Goal: Use online tool/utility

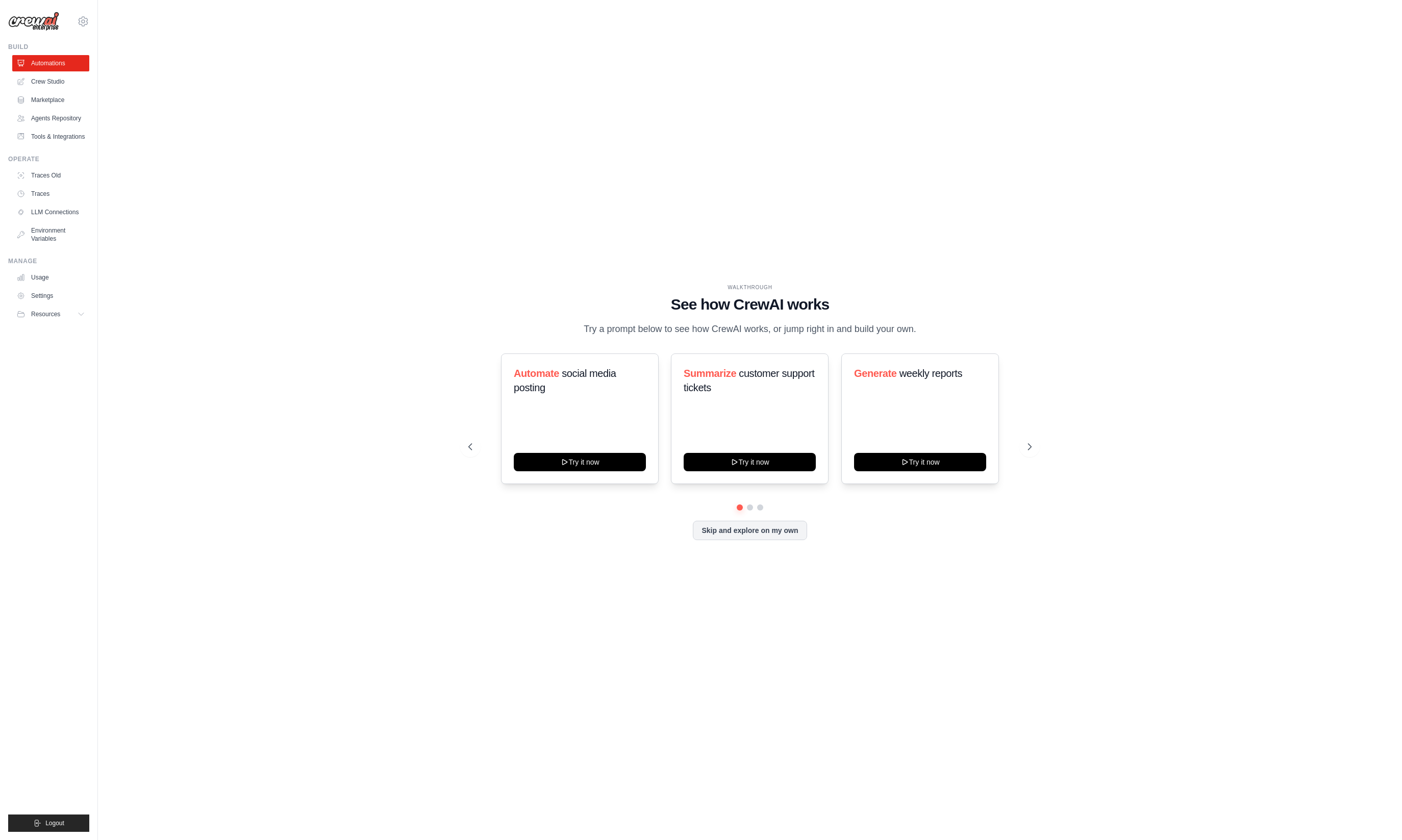
click at [546, 552] on div "WALKTHROUGH See how [PERSON_NAME] works Try a prompt below to see how [PERSON_N…" at bounding box center [750, 420] width 588 height 273
click at [585, 416] on div "Automate social media posting Try it now" at bounding box center [580, 418] width 158 height 130
click at [577, 417] on div "Automate social media posting Try it now" at bounding box center [580, 418] width 158 height 130
click at [582, 463] on button "Try it now" at bounding box center [579, 461] width 132 height 19
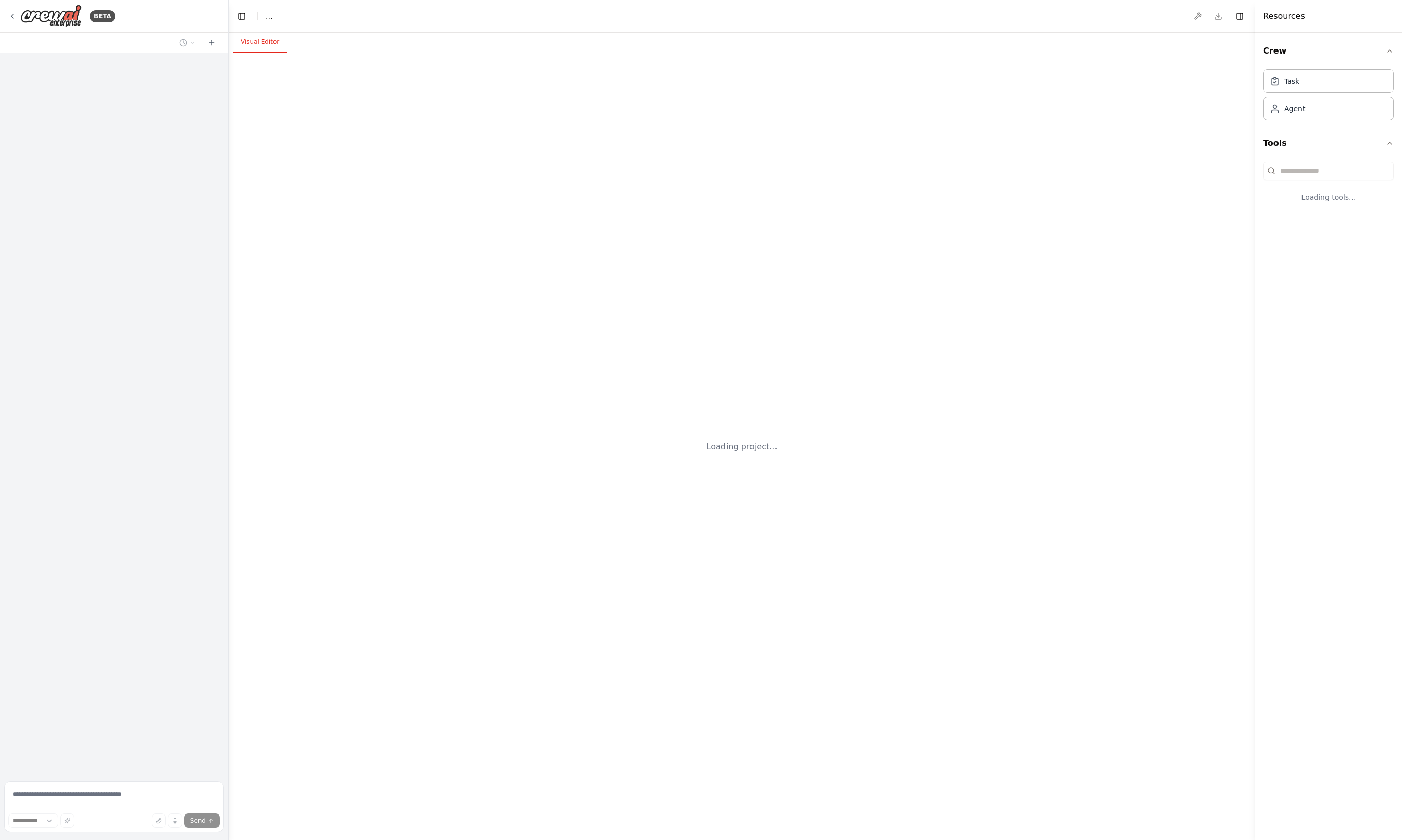
select select "****"
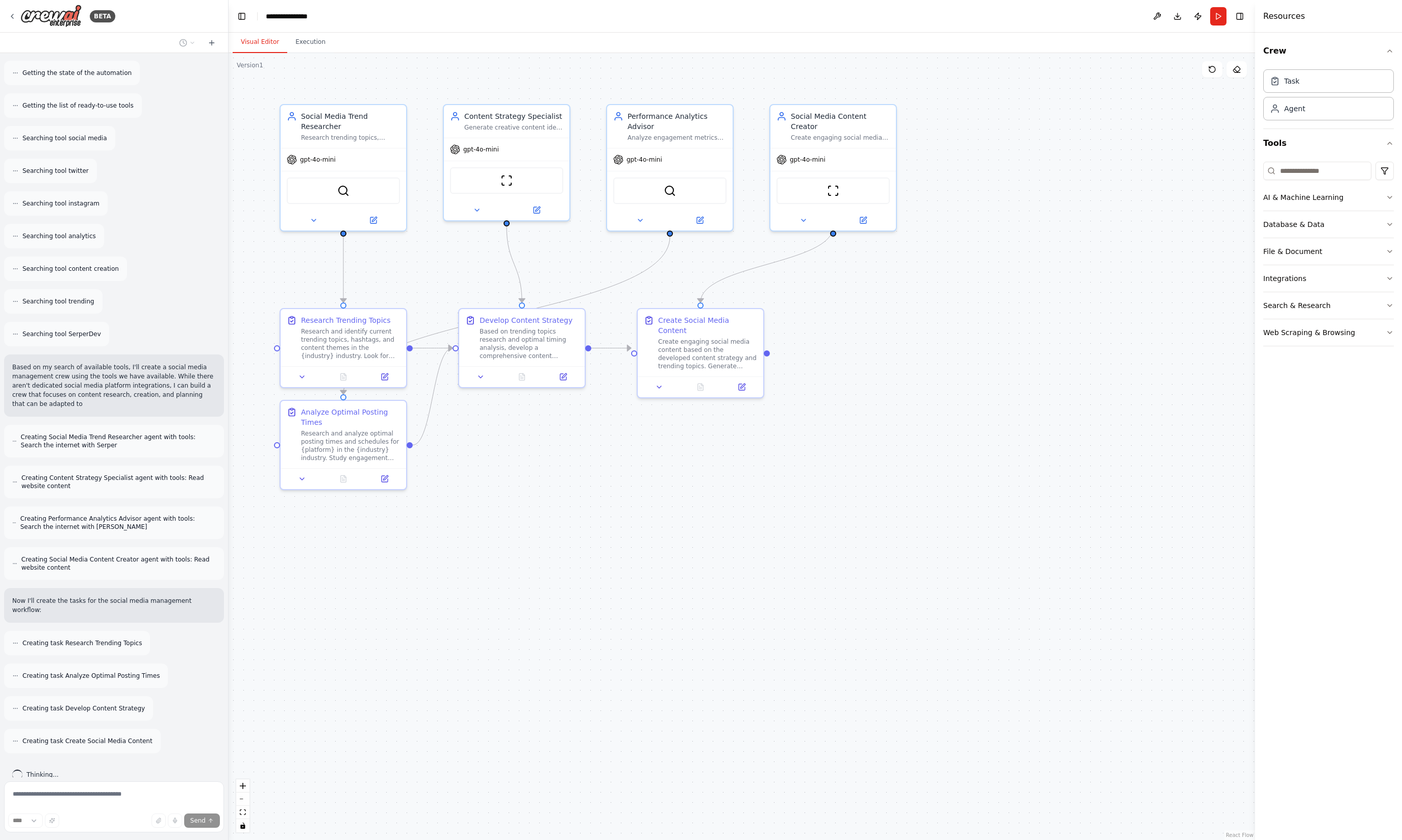
scroll to position [138, 0]
